Goal: Information Seeking & Learning: Learn about a topic

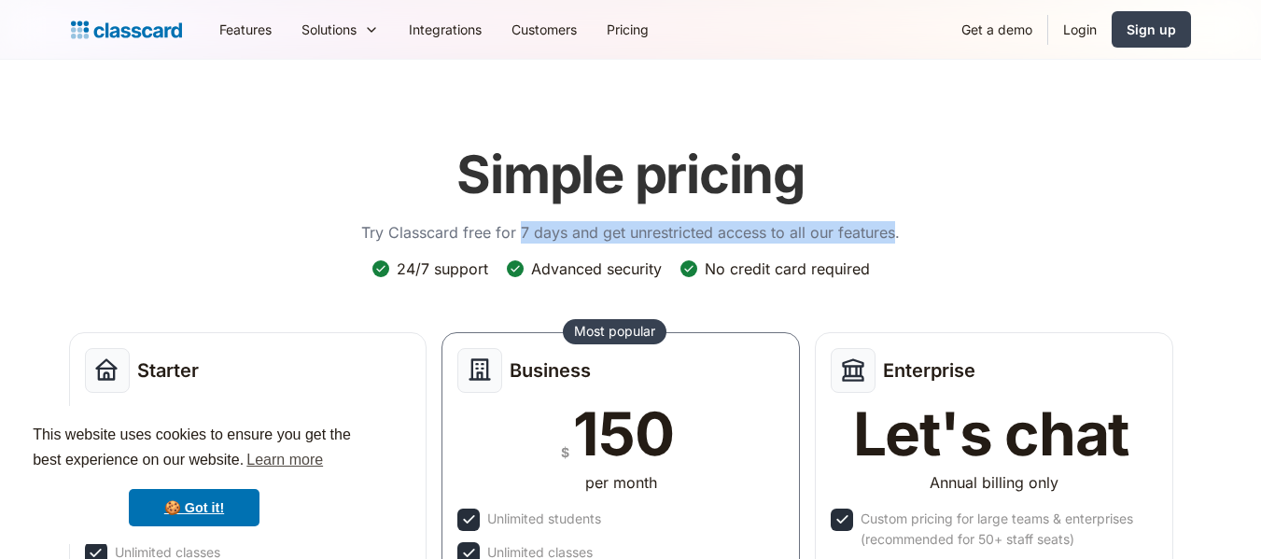
drag, startPoint x: 522, startPoint y: 230, endPoint x: 896, endPoint y: 230, distance: 374.4
click at [896, 230] on p "Try Classcard free for 7 days and get unrestricted access to all our features." at bounding box center [630, 232] width 539 height 22
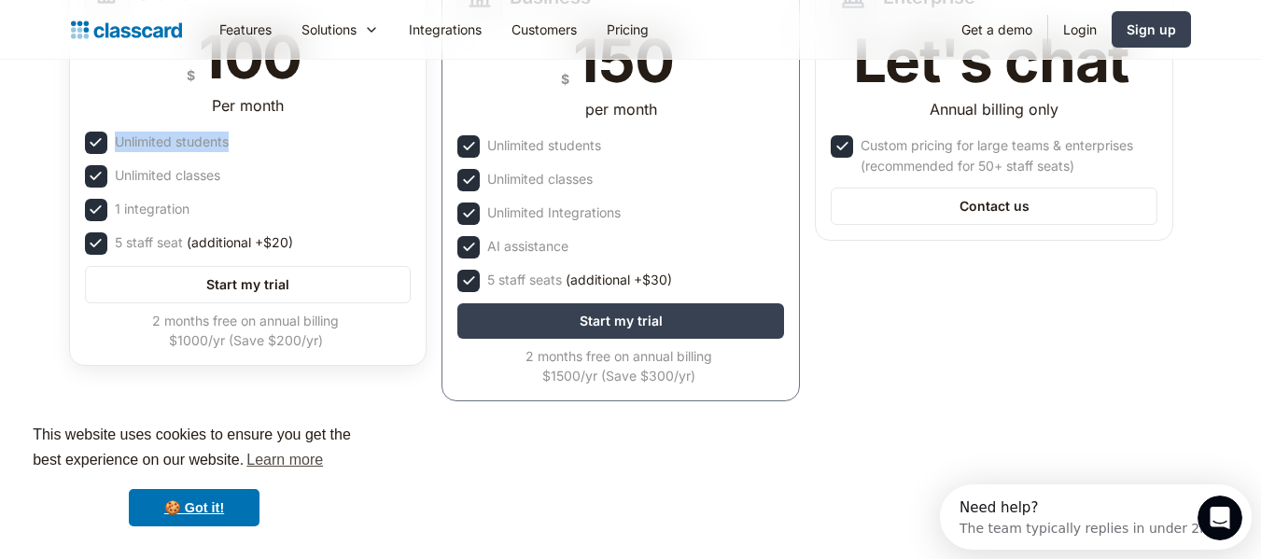
drag, startPoint x: 115, startPoint y: 146, endPoint x: 241, endPoint y: 146, distance: 126.0
click at [241, 146] on div "Unlimited students" at bounding box center [248, 143] width 327 height 22
drag, startPoint x: 226, startPoint y: 176, endPoint x: 115, endPoint y: 176, distance: 111.1
click at [115, 176] on div "Unlimited classes" at bounding box center [248, 176] width 327 height 22
drag, startPoint x: 112, startPoint y: 200, endPoint x: 222, endPoint y: 200, distance: 110.2
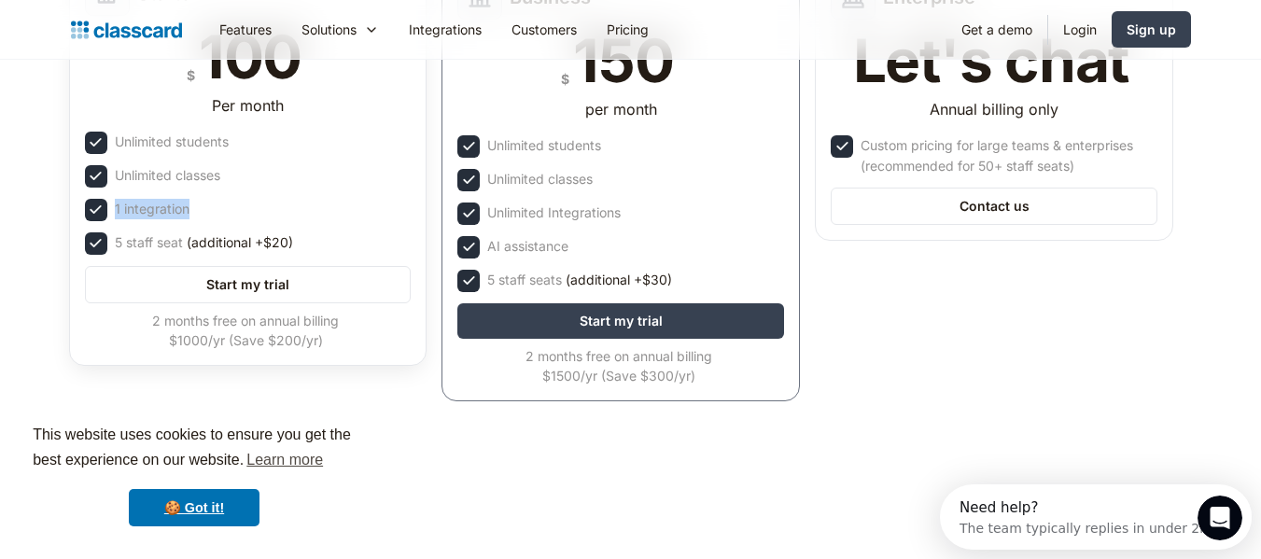
click at [222, 200] on div "1 integration" at bounding box center [248, 210] width 327 height 22
drag, startPoint x: 185, startPoint y: 238, endPoint x: 82, endPoint y: 238, distance: 102.7
click at [82, 238] on div "Starter $ 100 Per month Unlimited students Unlimited classes 1 integration 5 st…" at bounding box center [248, 160] width 359 height 411
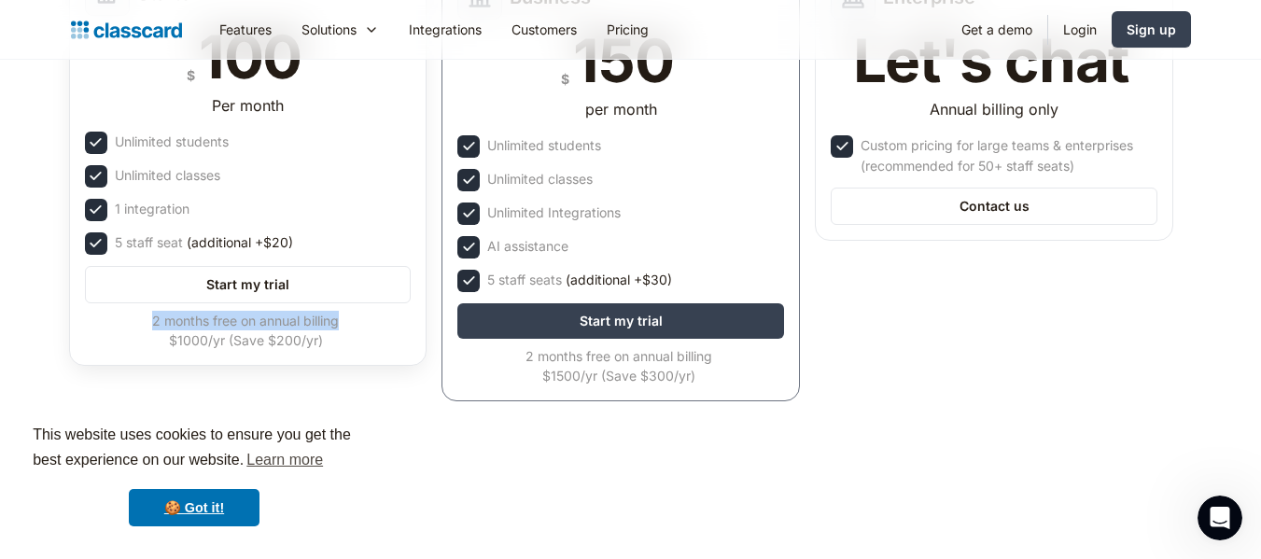
drag, startPoint x: 149, startPoint y: 323, endPoint x: 374, endPoint y: 329, distance: 225.1
click at [374, 329] on div "2 months free on annual billing $1000/yr (Save $200/yr)" at bounding box center [246, 330] width 323 height 39
drag, startPoint x: 183, startPoint y: 177, endPoint x: 249, endPoint y: 177, distance: 66.3
click at [249, 177] on div "Unlimited classes" at bounding box center [248, 176] width 327 height 22
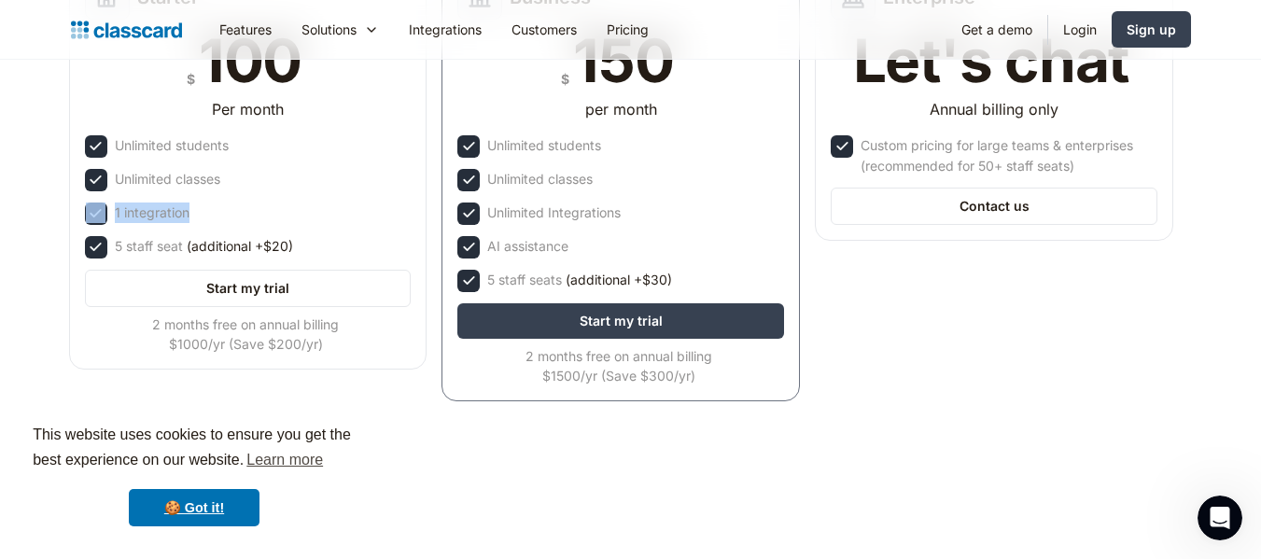
drag, startPoint x: 187, startPoint y: 205, endPoint x: 63, endPoint y: 215, distance: 124.5
click at [63, 215] on div "Starter $ 100 Per month Unlimited students Unlimited classes 1 integration 5 st…" at bounding box center [248, 169] width 373 height 437
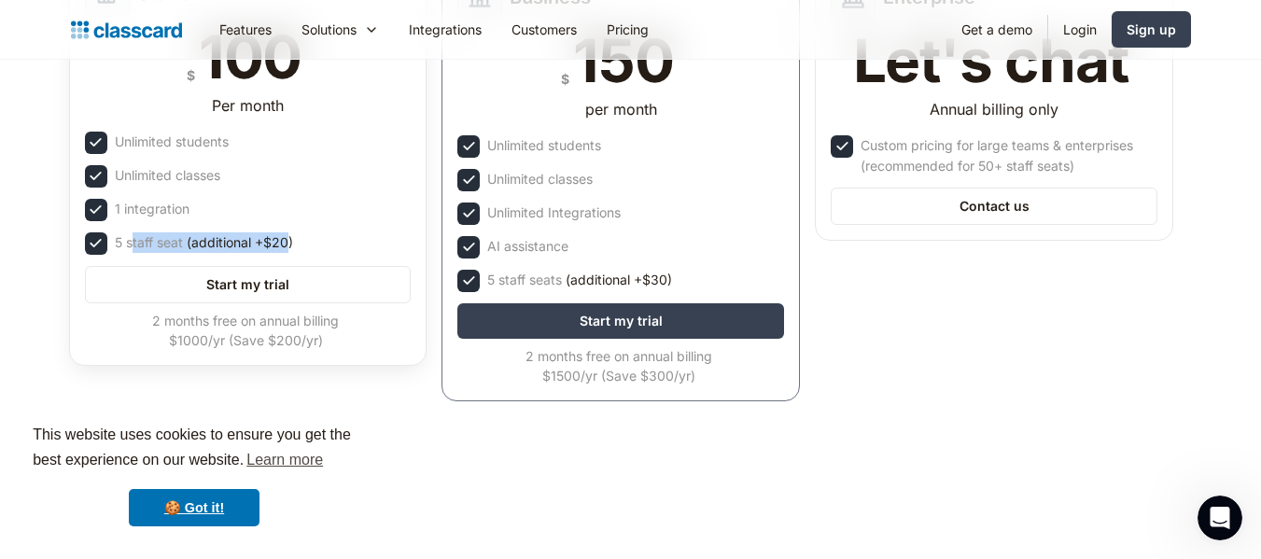
drag, startPoint x: 131, startPoint y: 236, endPoint x: 290, endPoint y: 245, distance: 159.9
click at [290, 245] on div "5 staff seat (additional +$20)" at bounding box center [204, 242] width 178 height 21
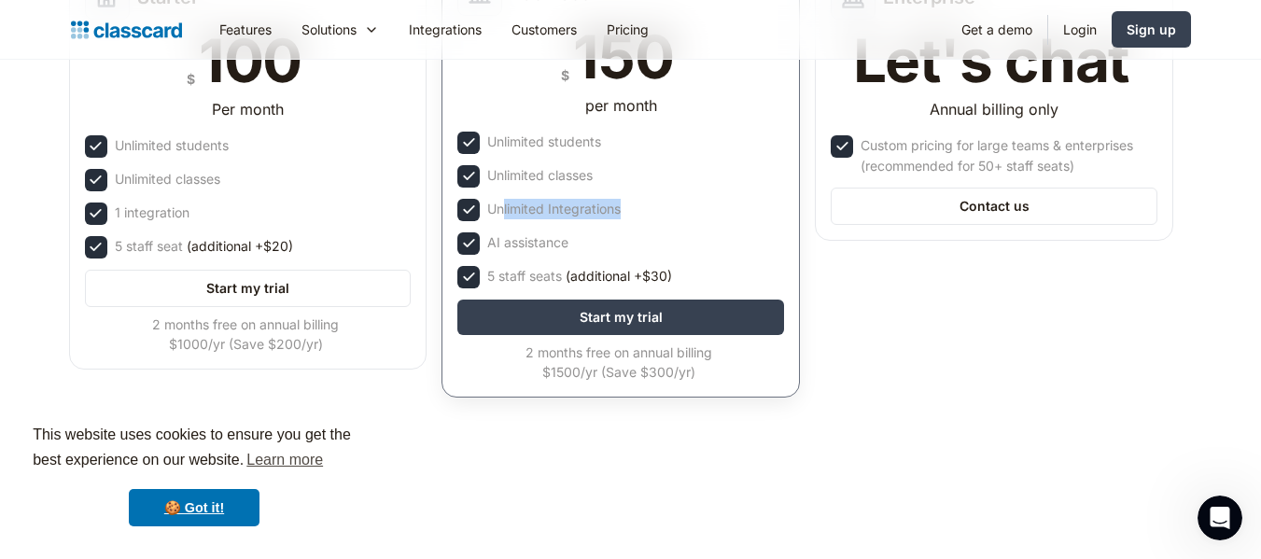
drag, startPoint x: 502, startPoint y: 204, endPoint x: 772, endPoint y: 212, distance: 269.9
click at [772, 212] on div "Unlimited Integrations" at bounding box center [621, 210] width 327 height 22
drag, startPoint x: 487, startPoint y: 243, endPoint x: 630, endPoint y: 238, distance: 142.9
click at [630, 238] on div "AI assistance" at bounding box center [621, 243] width 327 height 22
drag, startPoint x: 487, startPoint y: 277, endPoint x: 614, endPoint y: 276, distance: 127.0
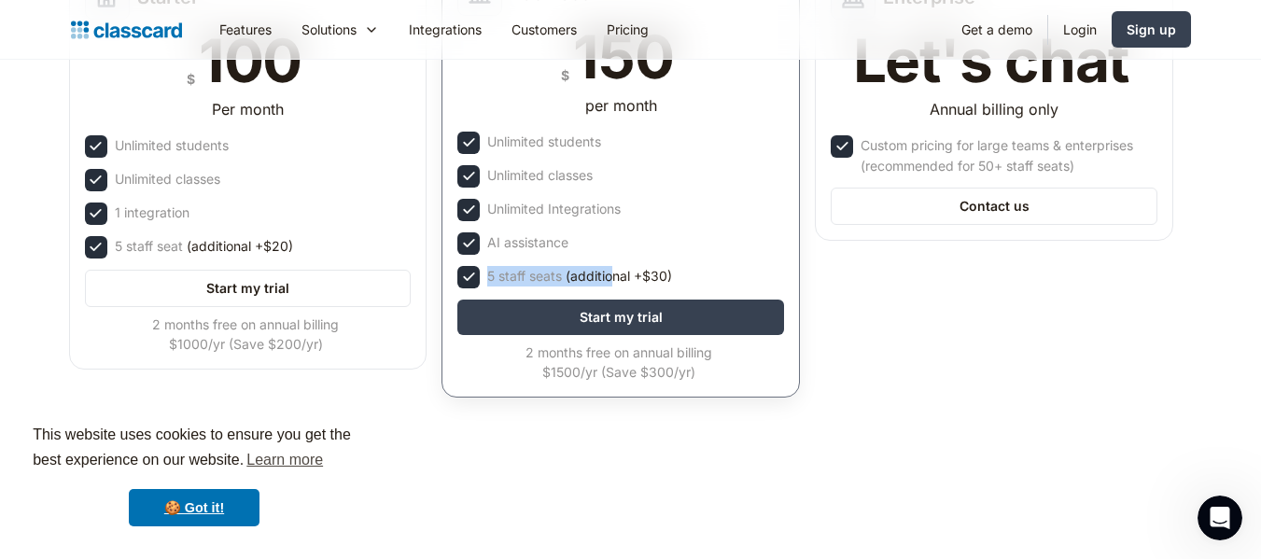
click at [614, 276] on div "5 staff seats (additional +$30)" at bounding box center [579, 276] width 185 height 21
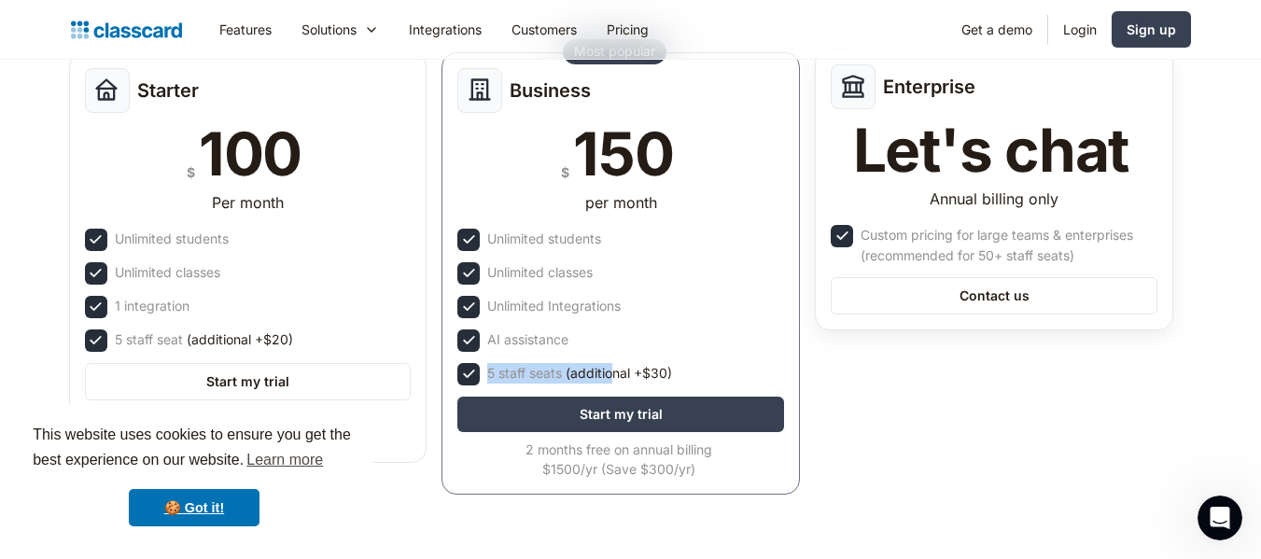
scroll to position [373, 0]
